Goal: Task Accomplishment & Management: Use online tool/utility

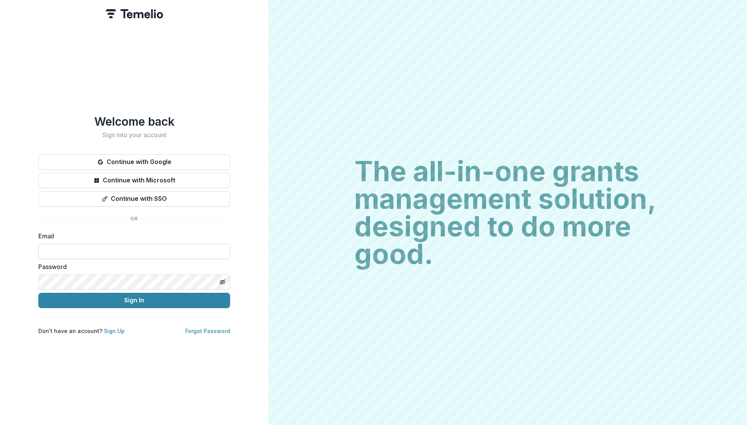
click at [63, 248] on input at bounding box center [134, 251] width 192 height 15
type input "**********"
click at [116, 301] on button "Sign In" at bounding box center [134, 300] width 192 height 15
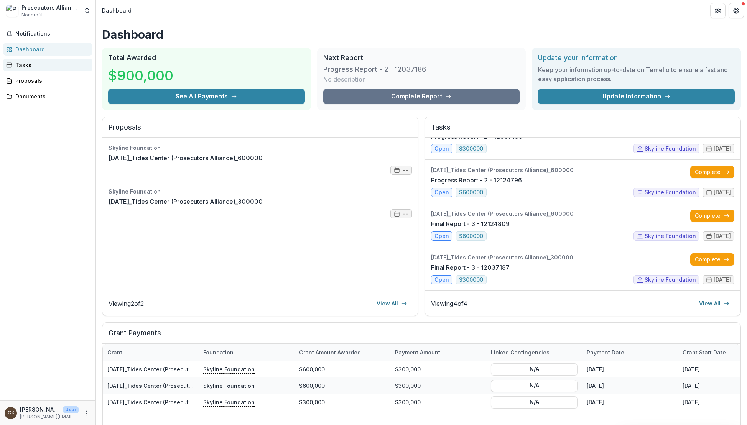
click at [21, 65] on div "Tasks" at bounding box center [50, 65] width 71 height 8
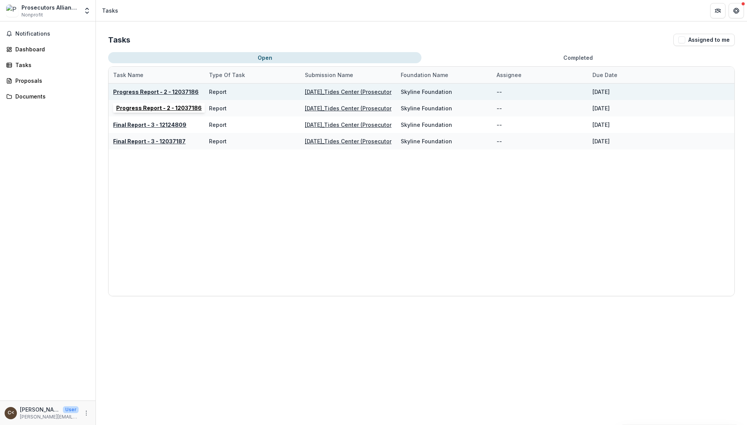
click at [159, 92] on u "Progress Report - 2 - 12037186" at bounding box center [156, 92] width 86 height 7
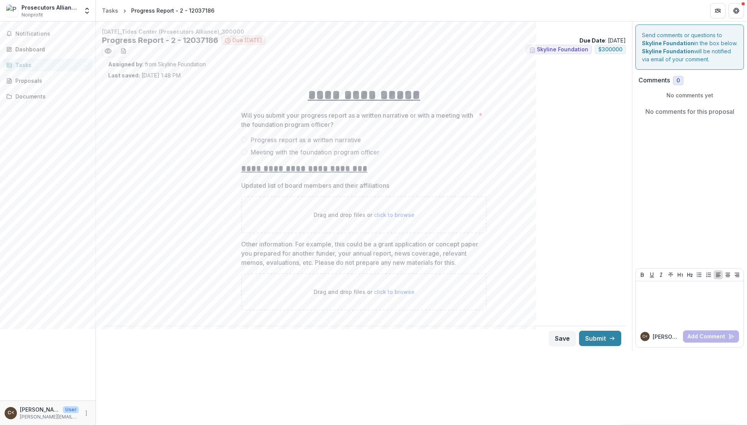
click at [245, 152] on span at bounding box center [244, 152] width 6 height 6
